Goal: Obtain resource: Obtain resource

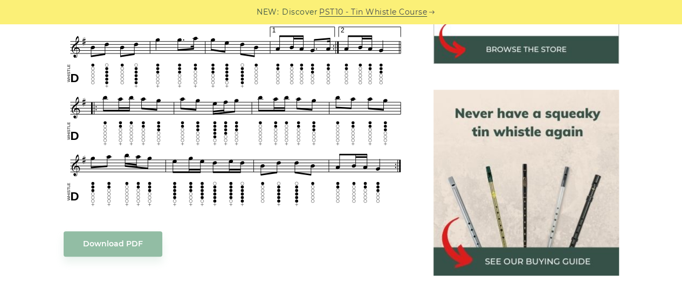
scroll to position [486, 0]
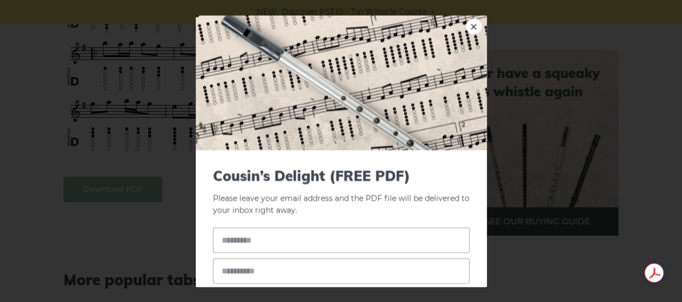
click at [229, 237] on input "text" at bounding box center [341, 240] width 257 height 25
type input "*****"
click at [258, 271] on input "email" at bounding box center [341, 270] width 257 height 25
type input "**********"
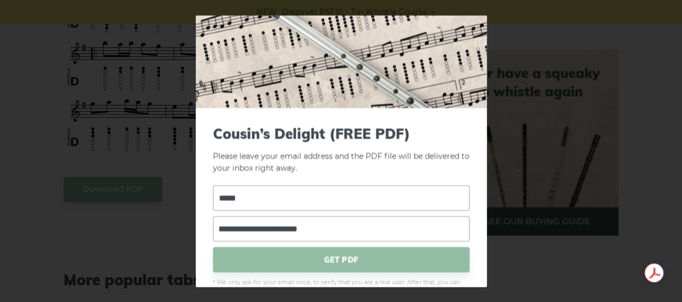
scroll to position [69, 0]
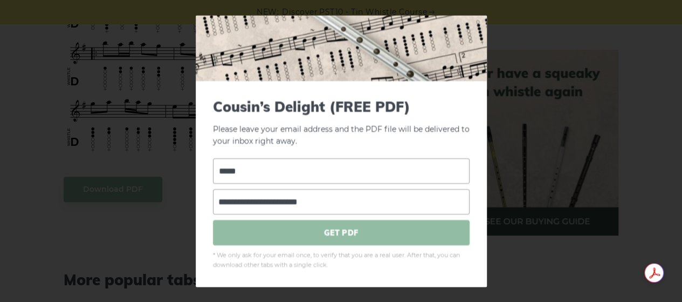
click at [329, 228] on span "GET PDF" at bounding box center [341, 232] width 257 height 25
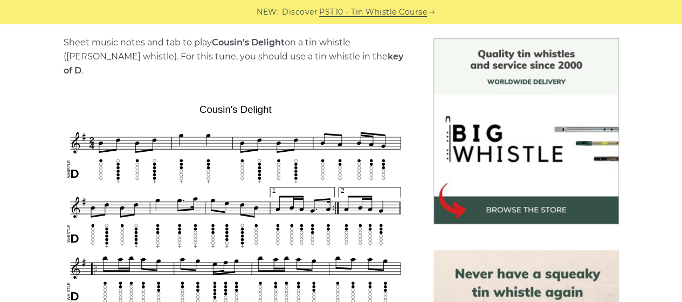
scroll to position [324, 0]
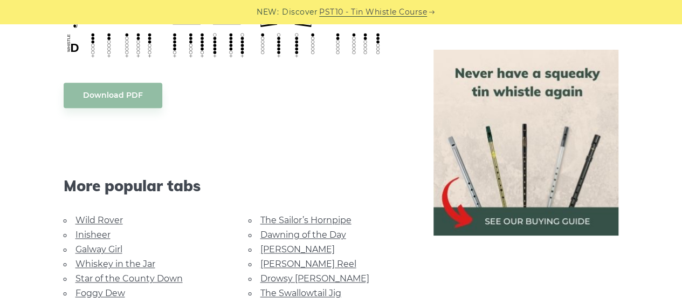
scroll to position [647, 0]
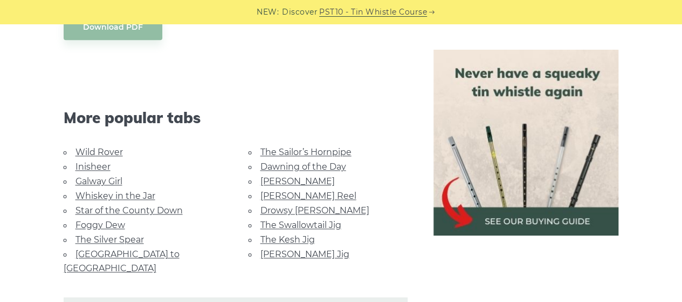
click at [98, 176] on link "Galway Girl" at bounding box center [99, 181] width 47 height 10
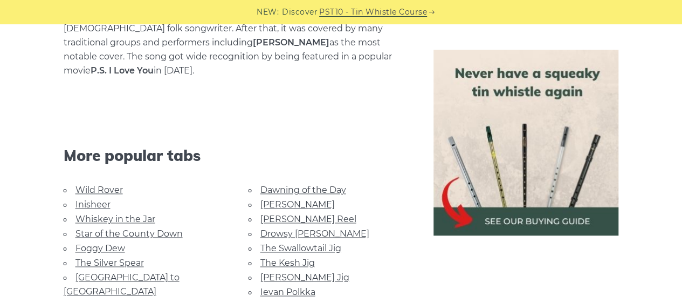
scroll to position [755, 0]
